Goal: Check status: Check status

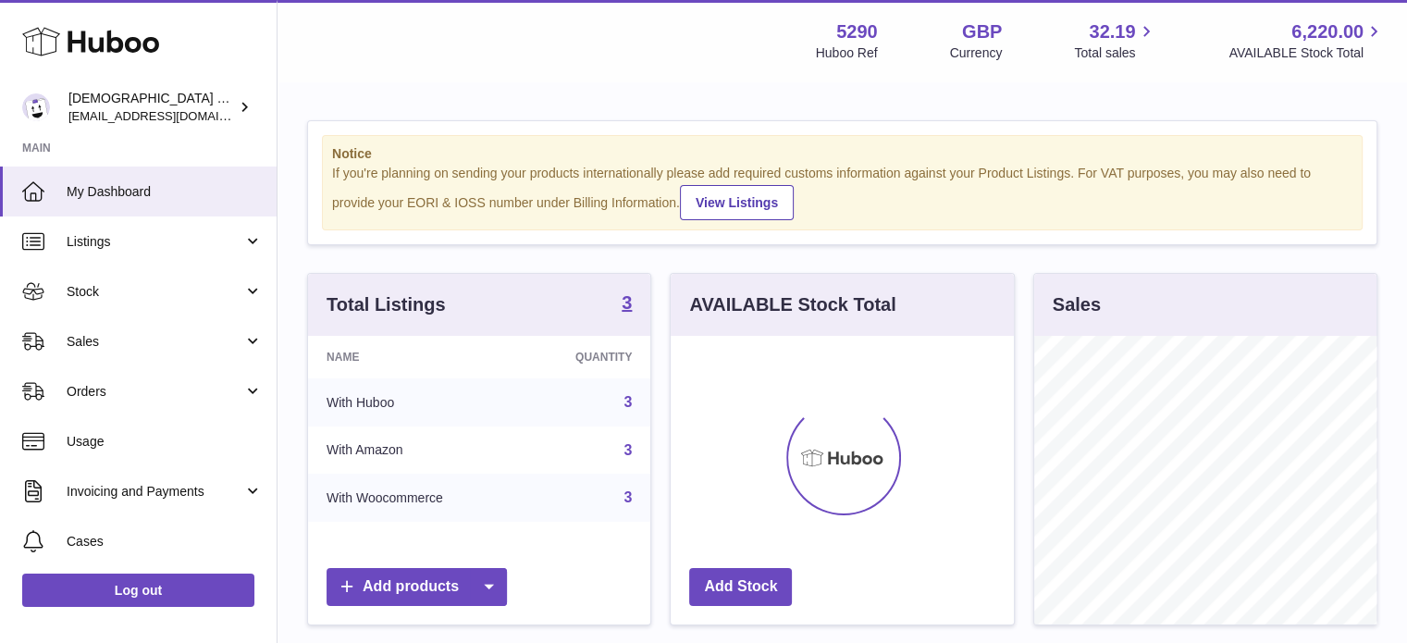
scroll to position [289, 343]
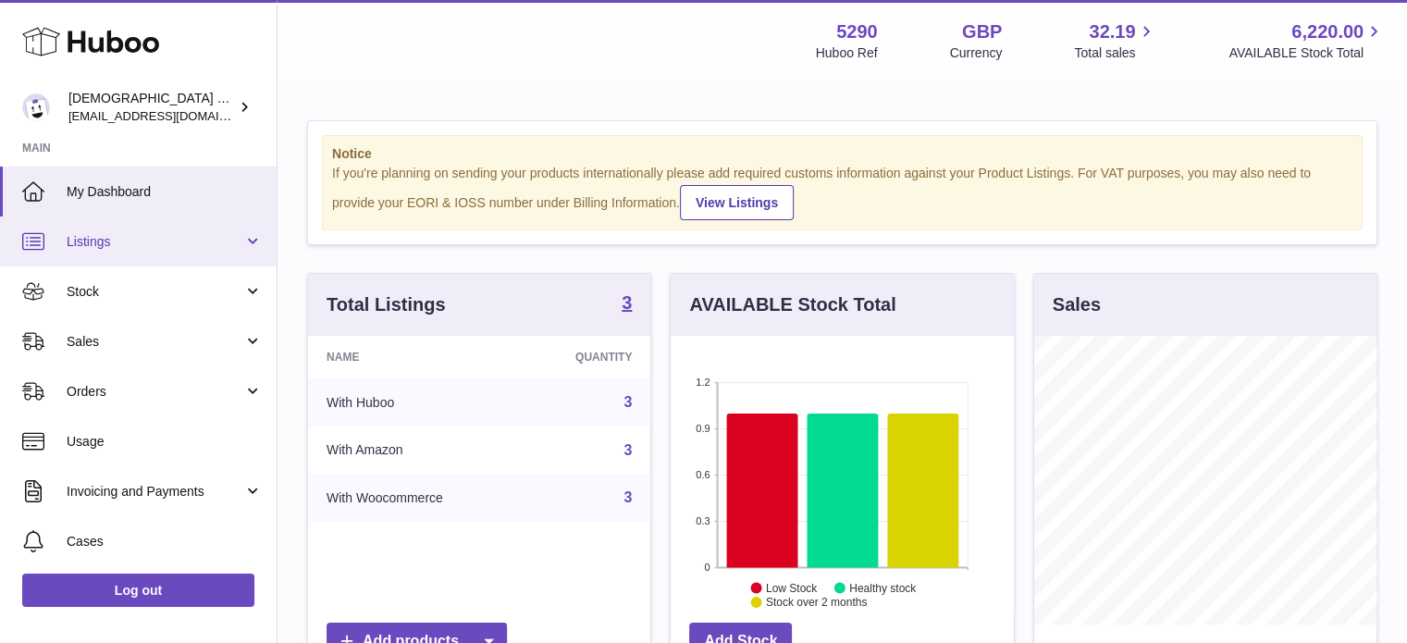
click at [109, 235] on span "Listings" at bounding box center [155, 242] width 177 height 18
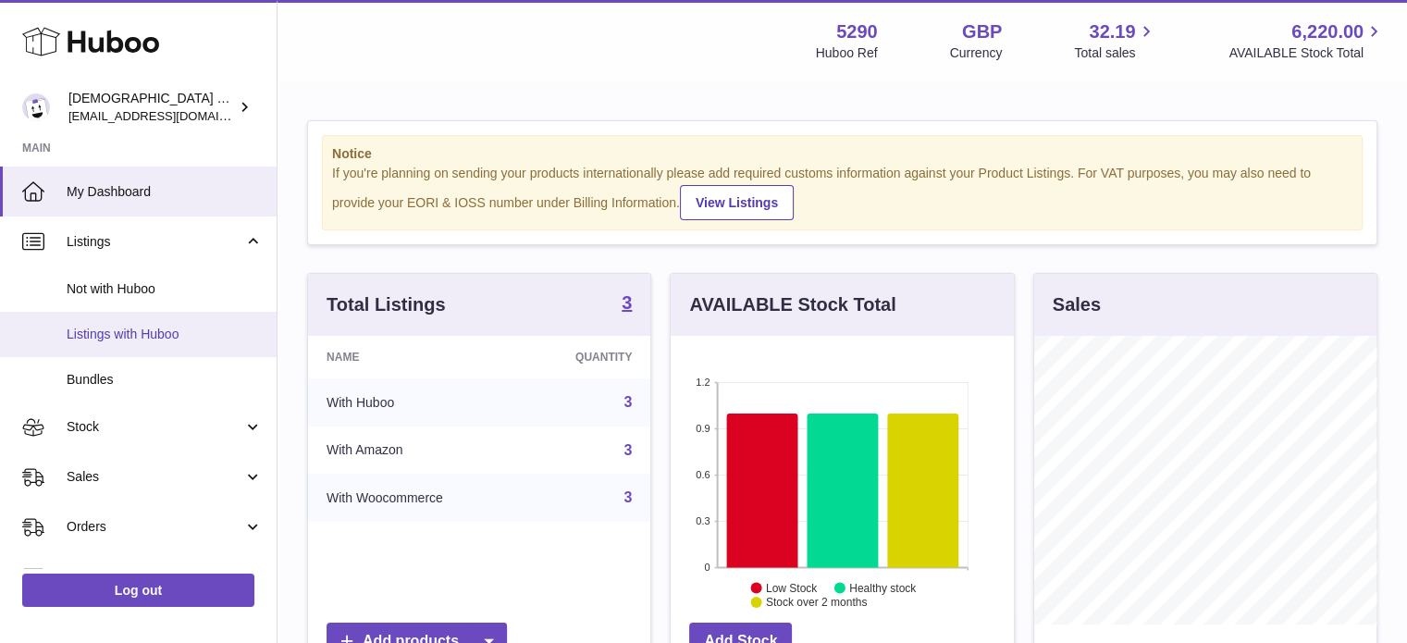
click at [110, 336] on span "Listings with Huboo" at bounding box center [165, 335] width 196 height 18
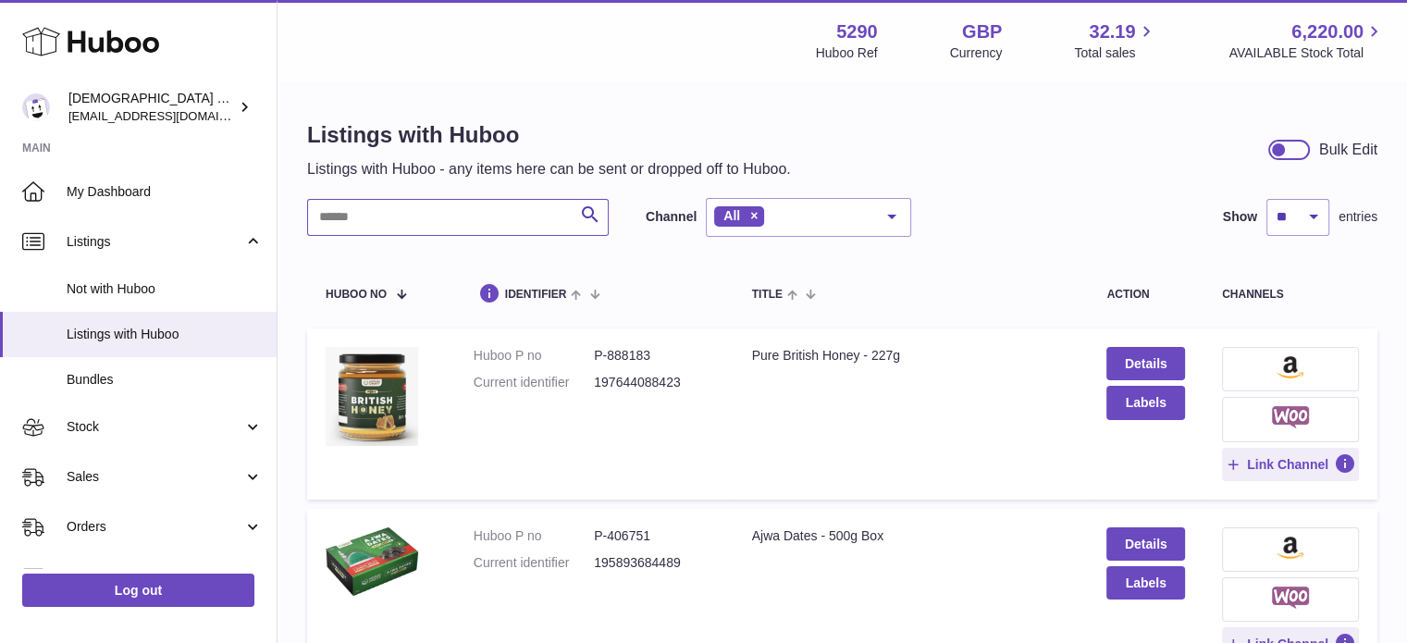
click at [422, 217] on input "text" at bounding box center [458, 217] width 302 height 37
click at [422, 221] on input "text" at bounding box center [458, 217] width 302 height 37
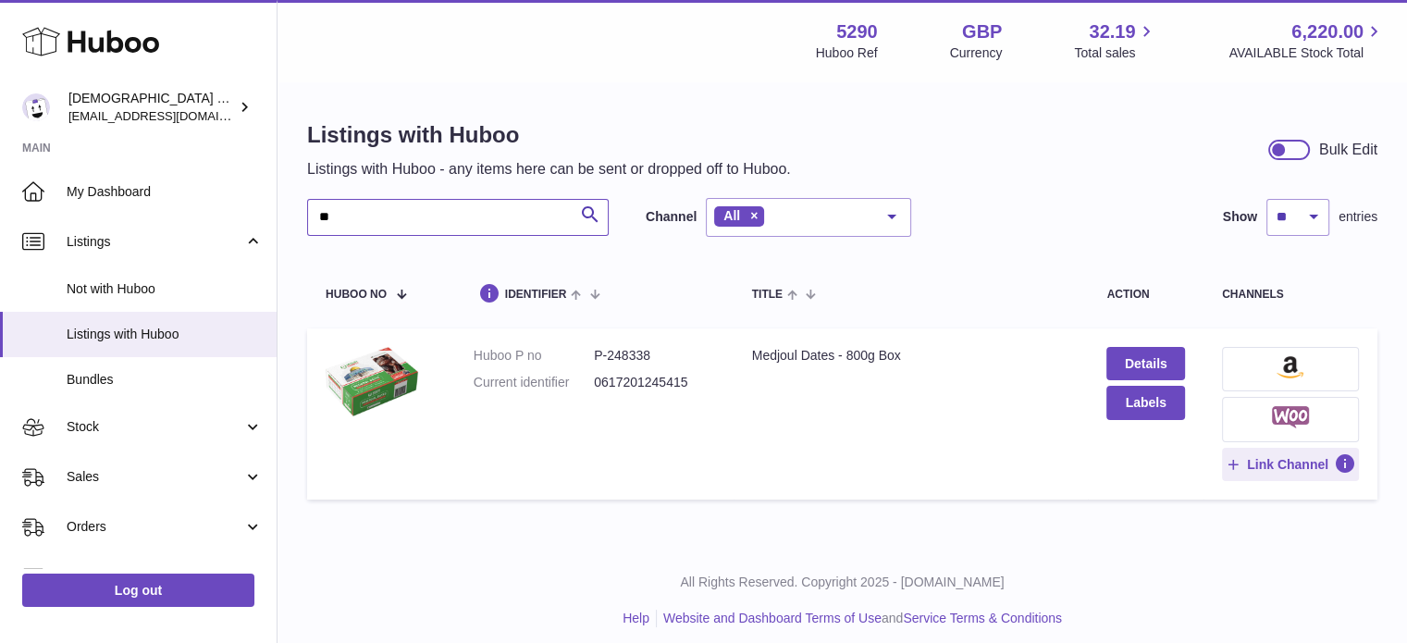
type input "*"
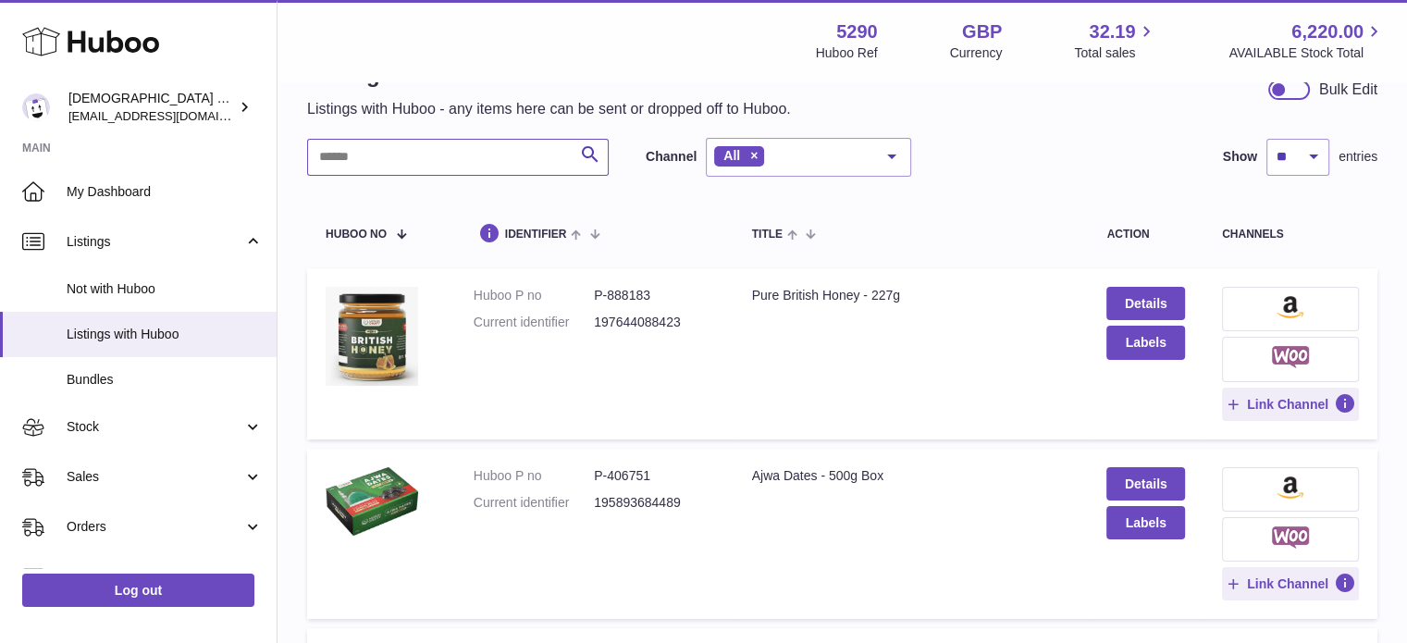
scroll to position [93, 0]
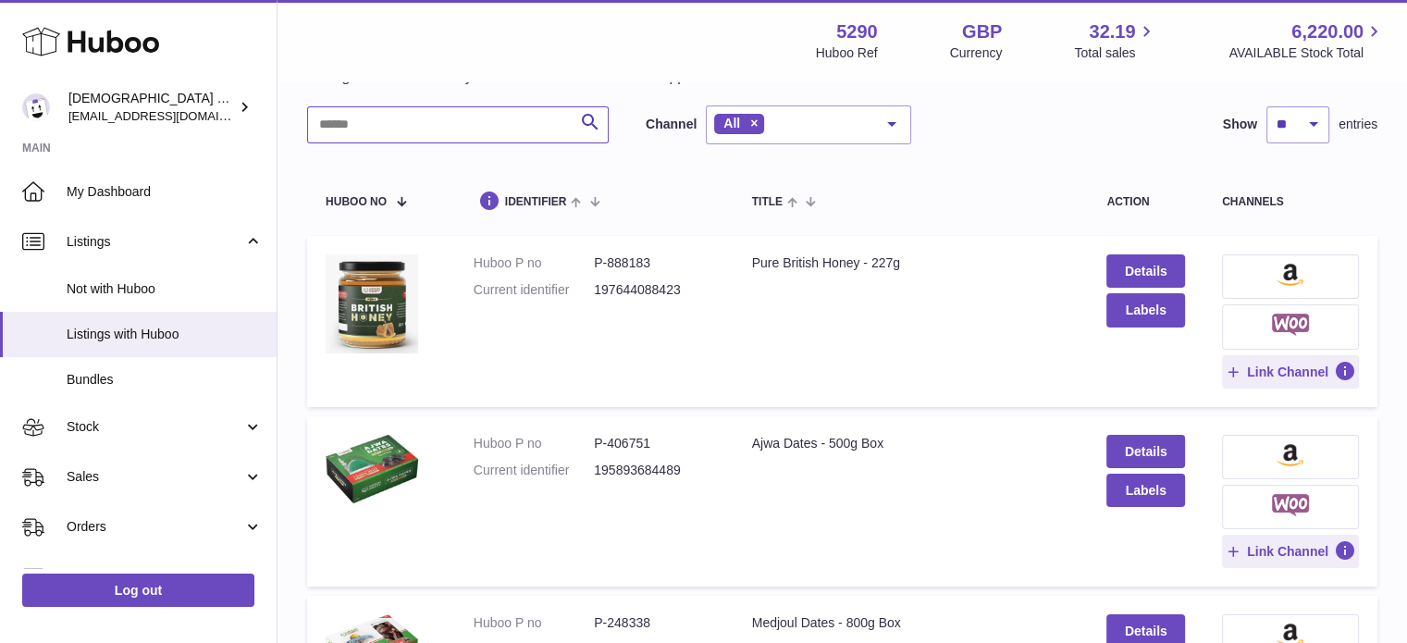
click at [376, 129] on input "text" at bounding box center [458, 124] width 302 height 37
type input "**********"
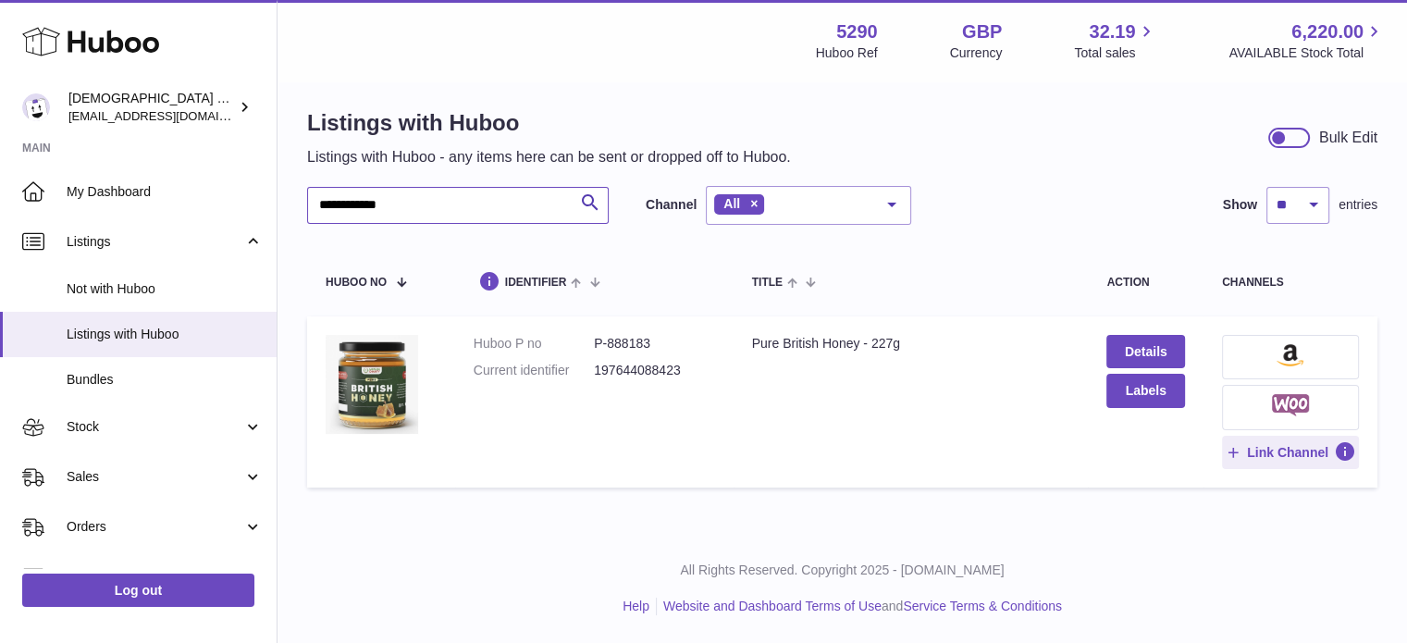
scroll to position [10, 0]
